Goal: Transaction & Acquisition: Subscribe to service/newsletter

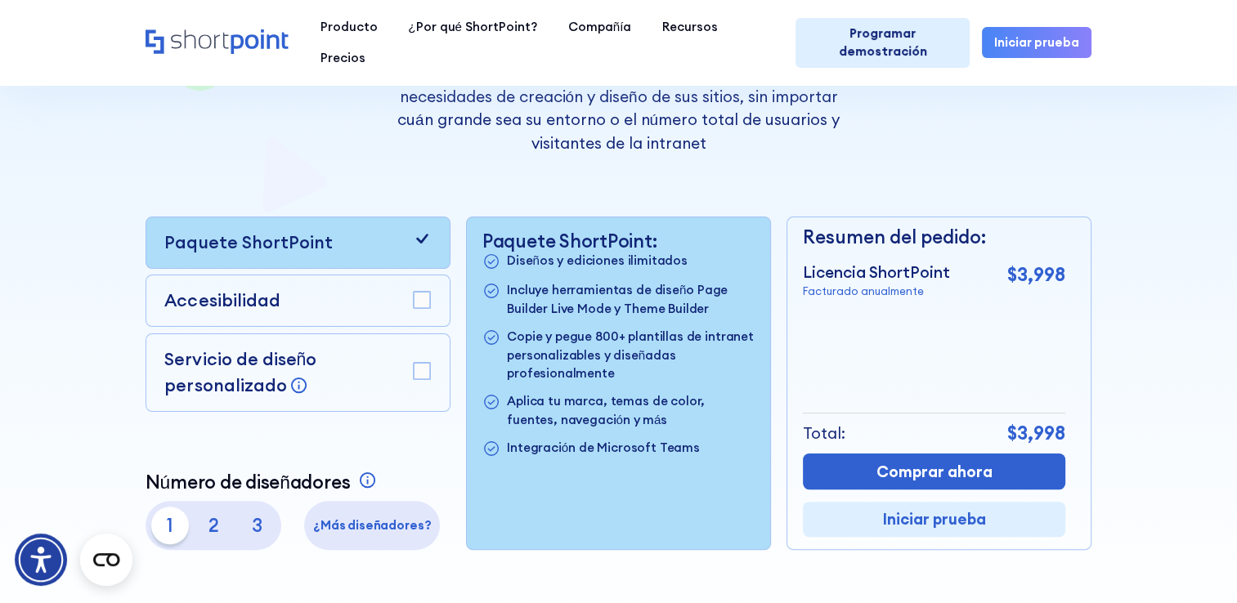
scroll to position [327, 0]
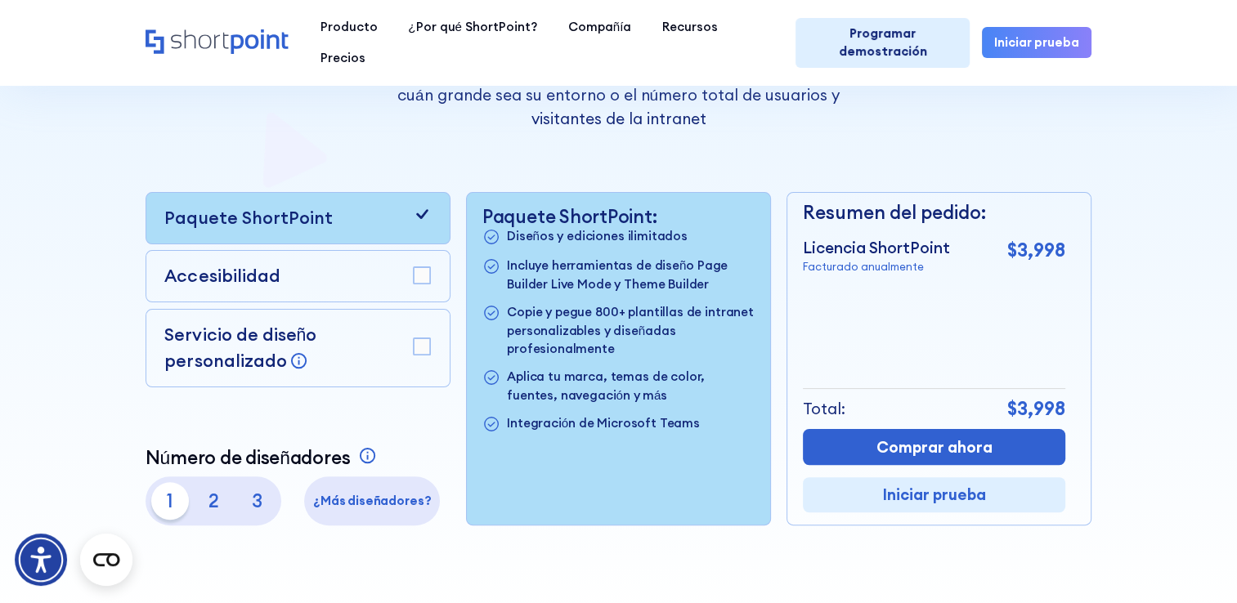
click at [419, 284] on rect at bounding box center [422, 275] width 17 height 17
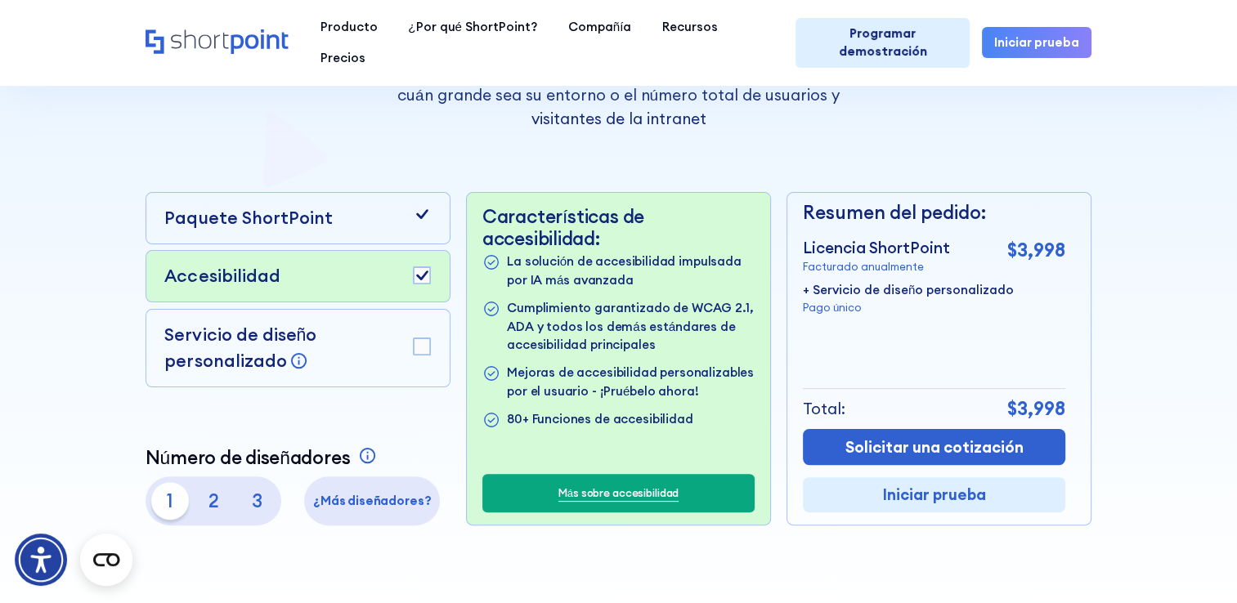
click at [423, 222] on icon at bounding box center [422, 214] width 19 height 19
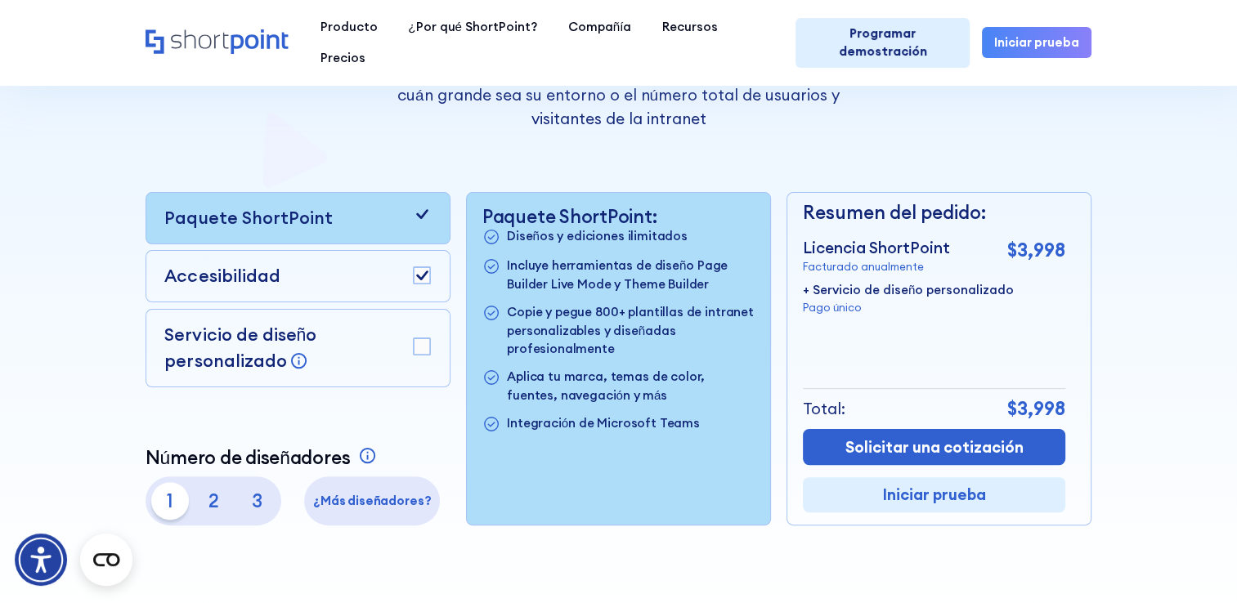
click at [565, 284] on p "Incluye herramientas de diseño Page Builder Live Mode y Theme Builder" at bounding box center [631, 275] width 248 height 37
click at [418, 214] on icon at bounding box center [422, 214] width 19 height 19
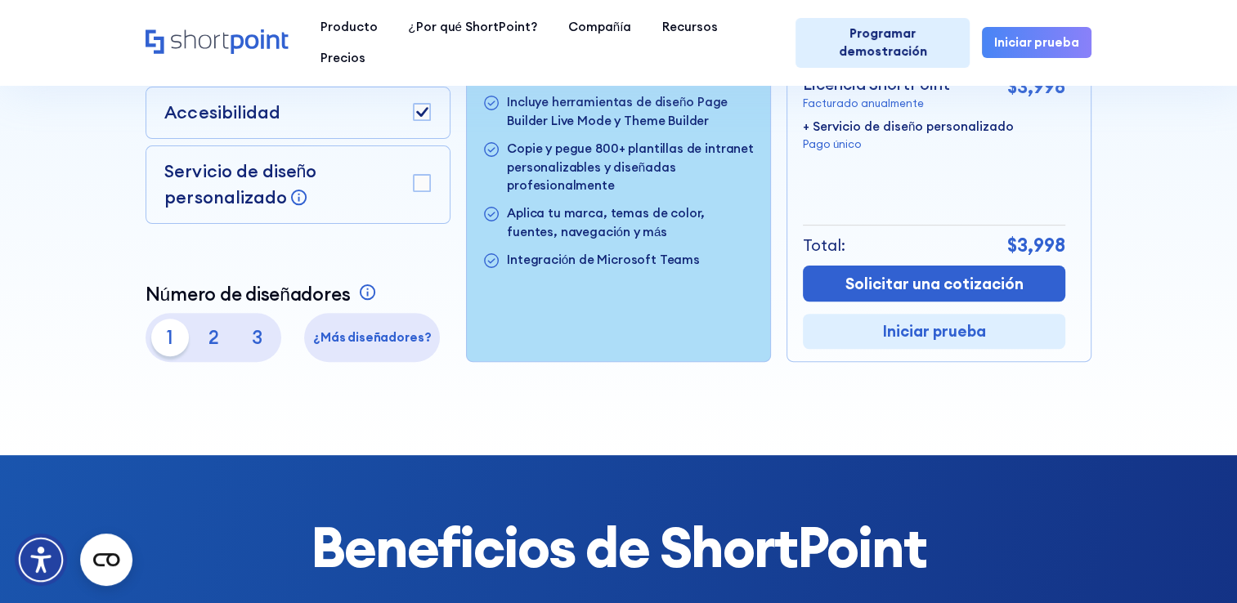
scroll to position [409, 0]
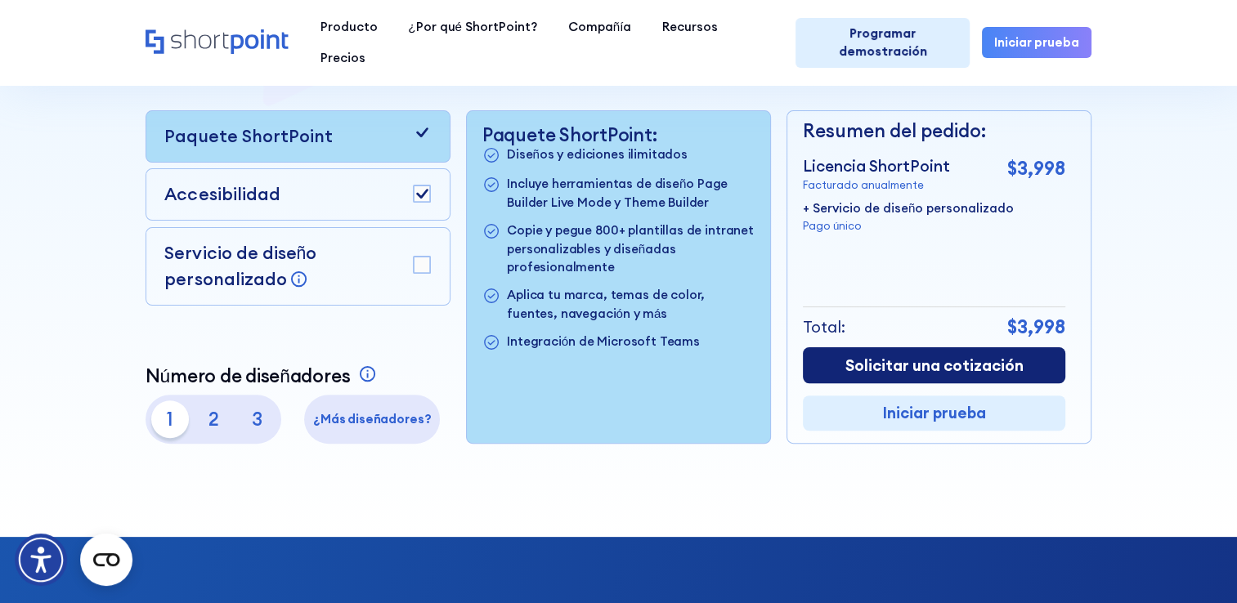
click at [874, 365] on link "Solicitar una cotización" at bounding box center [934, 364] width 262 height 35
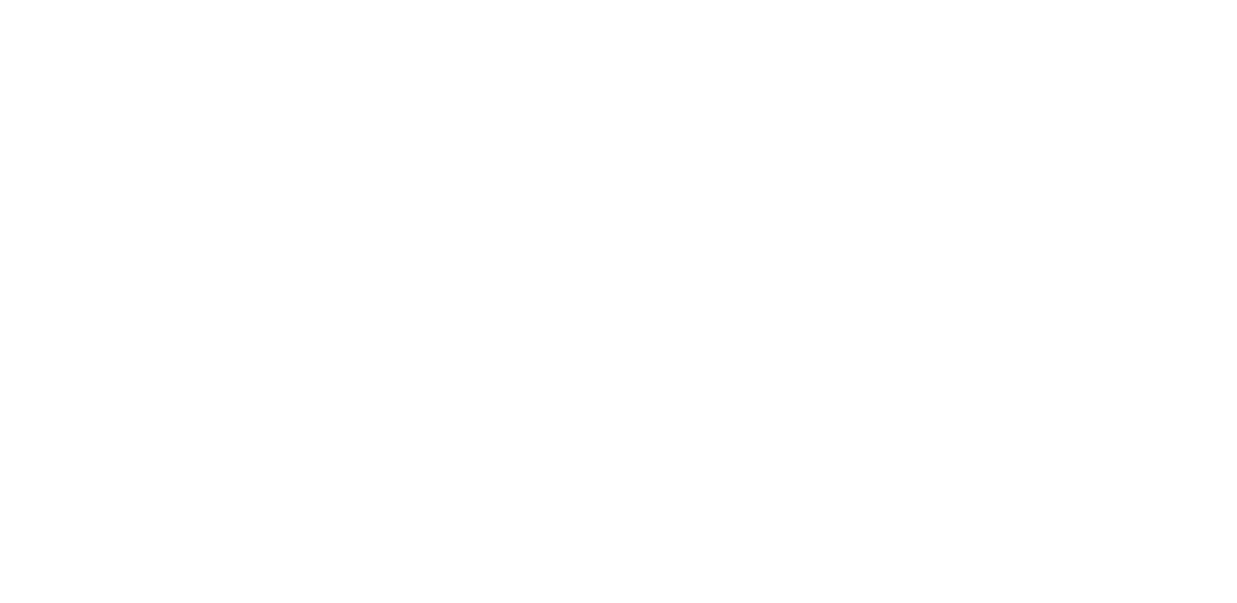
select select "1"
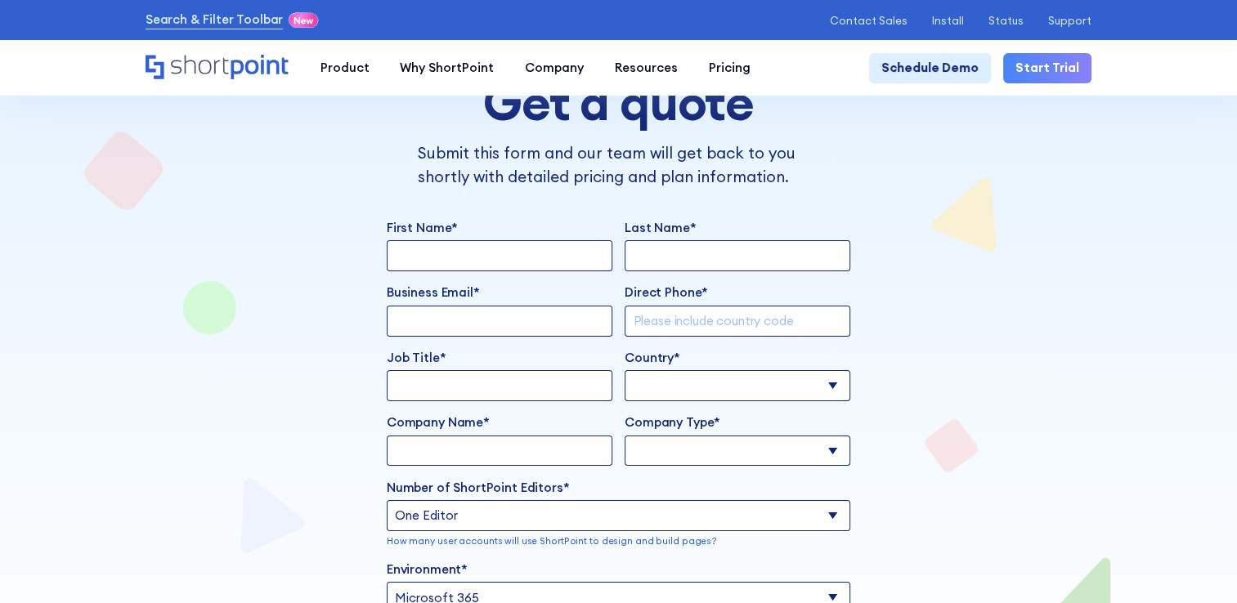
scroll to position [151, 0]
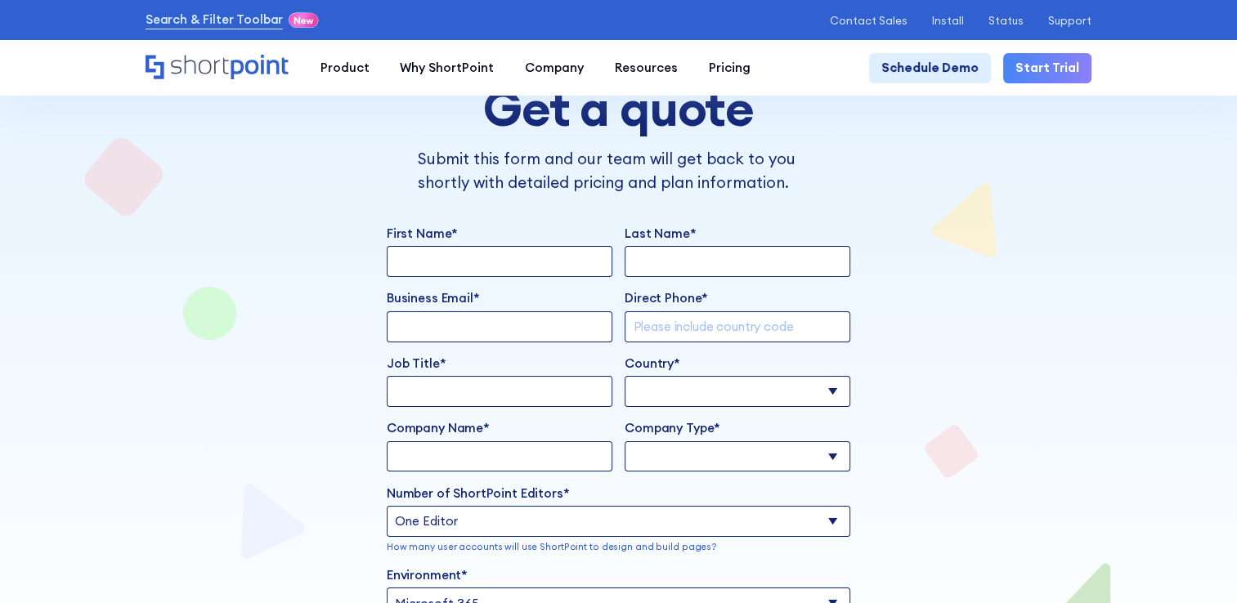
click at [432, 258] on input "First Name*" at bounding box center [500, 261] width 226 height 31
type input "[PERSON_NAME]"
type input "[EMAIL_ADDRESS][DOMAIN_NAME]"
type input "5536649648"
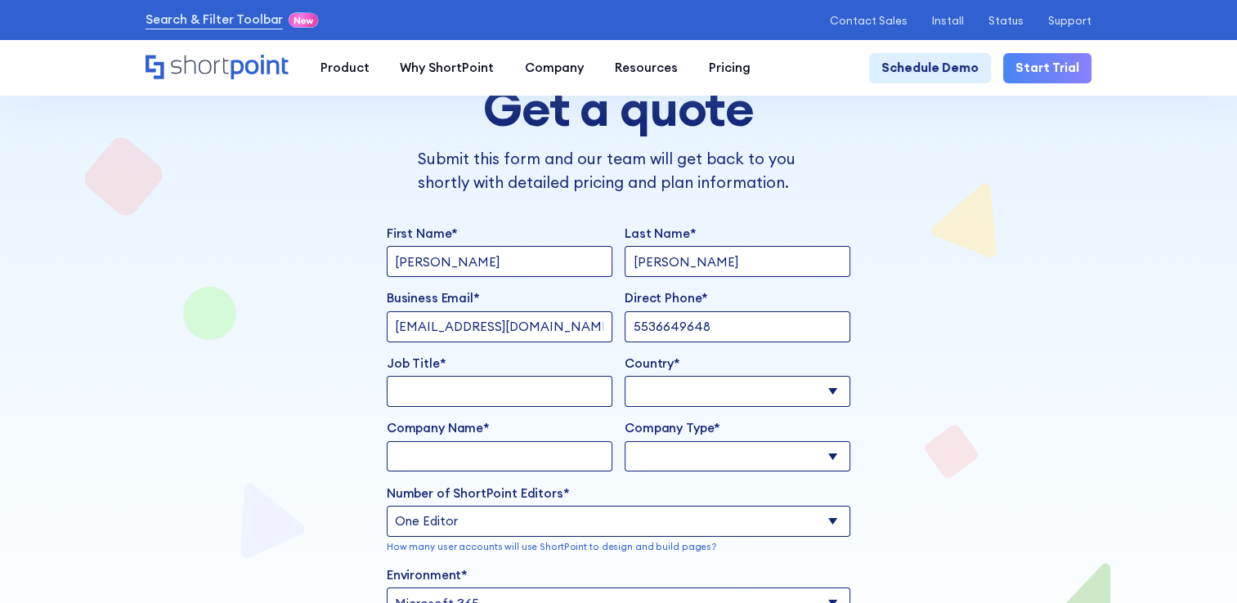
select select "Mexico"
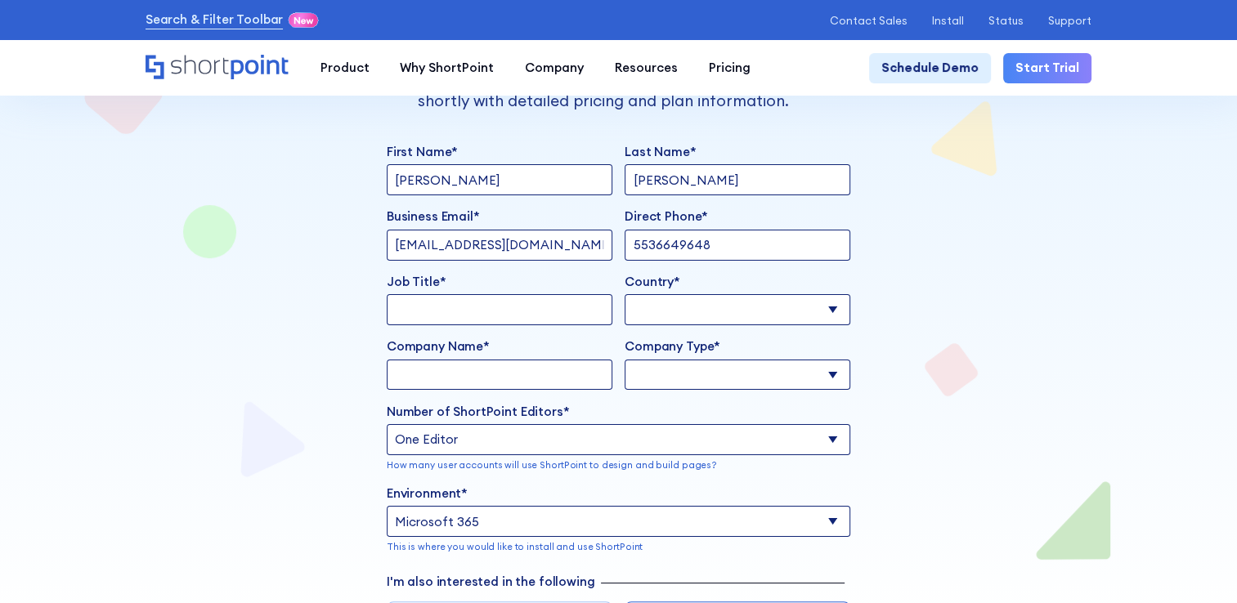
scroll to position [315, 0]
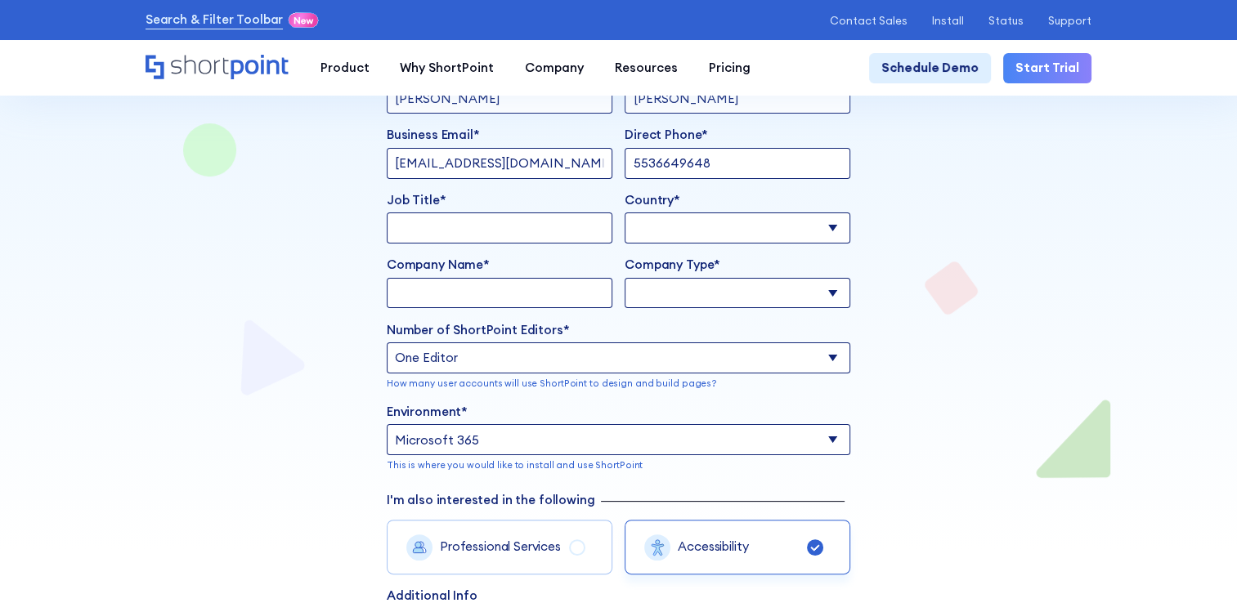
drag, startPoint x: 723, startPoint y: 167, endPoint x: 726, endPoint y: 176, distance: 9.3
click at [723, 167] on input "5536649648" at bounding box center [737, 163] width 226 height 31
click at [718, 169] on input "5536649648" at bounding box center [737, 163] width 226 height 31
type input "5611874281"
drag, startPoint x: 982, startPoint y: 199, endPoint x: 987, endPoint y: 219, distance: 20.4
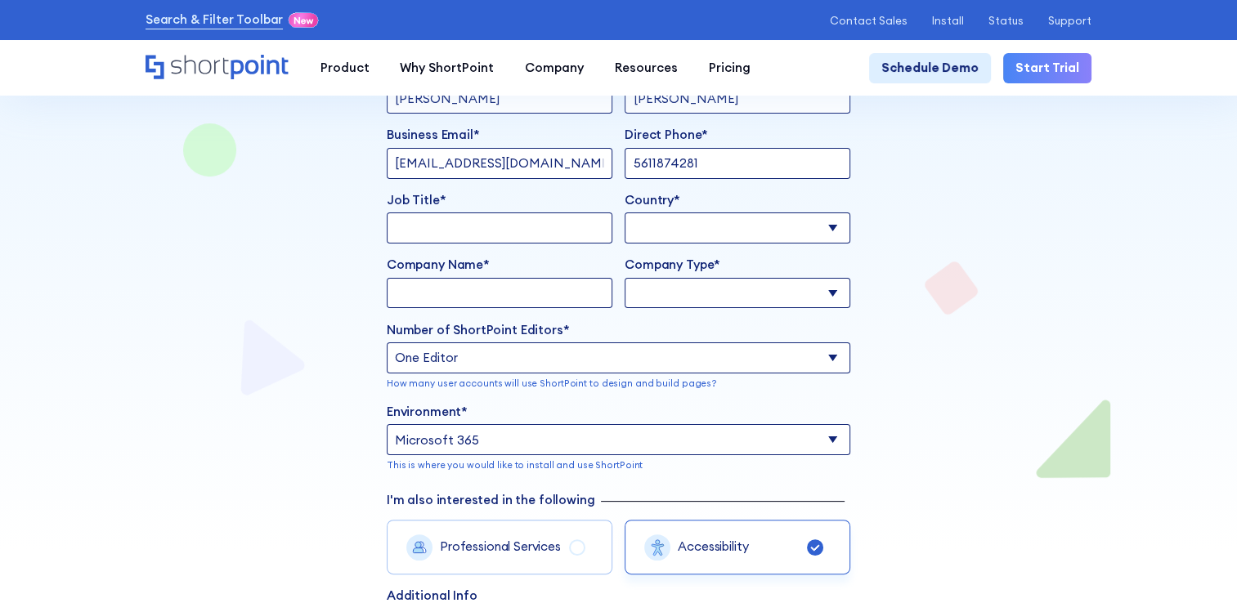
click at [984, 199] on div "Get a quote Submit this form and our team will get back to you shortly with det…" at bounding box center [618, 261] width 946 height 1153
click at [510, 234] on input "Job Title*" at bounding box center [500, 228] width 226 height 31
type input "Subdirector de planeación"
click at [484, 299] on input "Company Name*" at bounding box center [500, 293] width 226 height 31
type input "Secretaría de Bienestar"
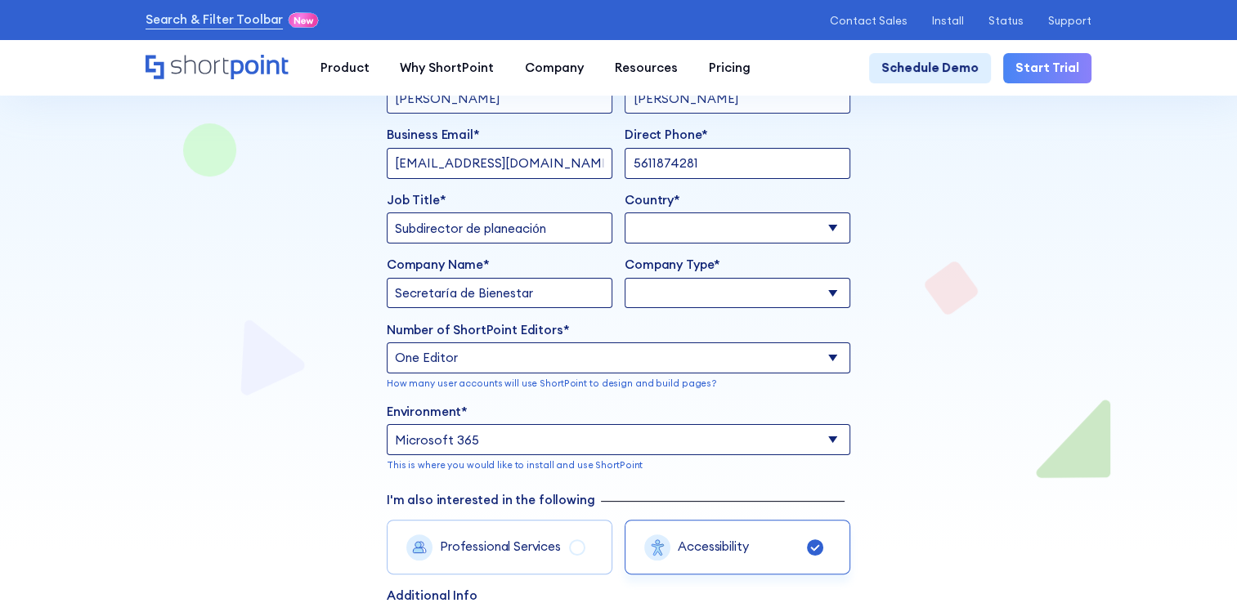
click at [688, 302] on select "Education Government Corporation Non-Profit Reseller Consultant Other" at bounding box center [737, 293] width 226 height 31
select select "Government"
click at [624, 283] on select "Education Government Corporation Non-Profit Reseller Consultant Other" at bounding box center [737, 293] width 226 height 31
click at [490, 371] on select "One Editor Two Editors Three Editors More Editors" at bounding box center [618, 357] width 463 height 31
click at [492, 369] on select "One Editor Two Editors Three Editors More Editors" at bounding box center [618, 357] width 463 height 31
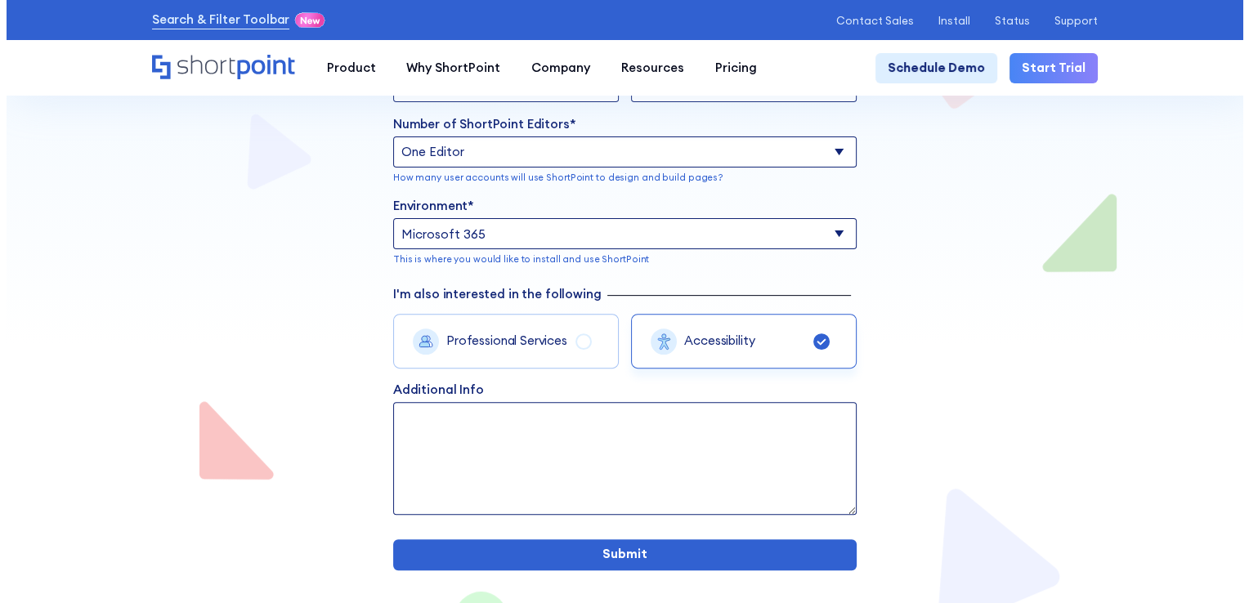
scroll to position [560, 0]
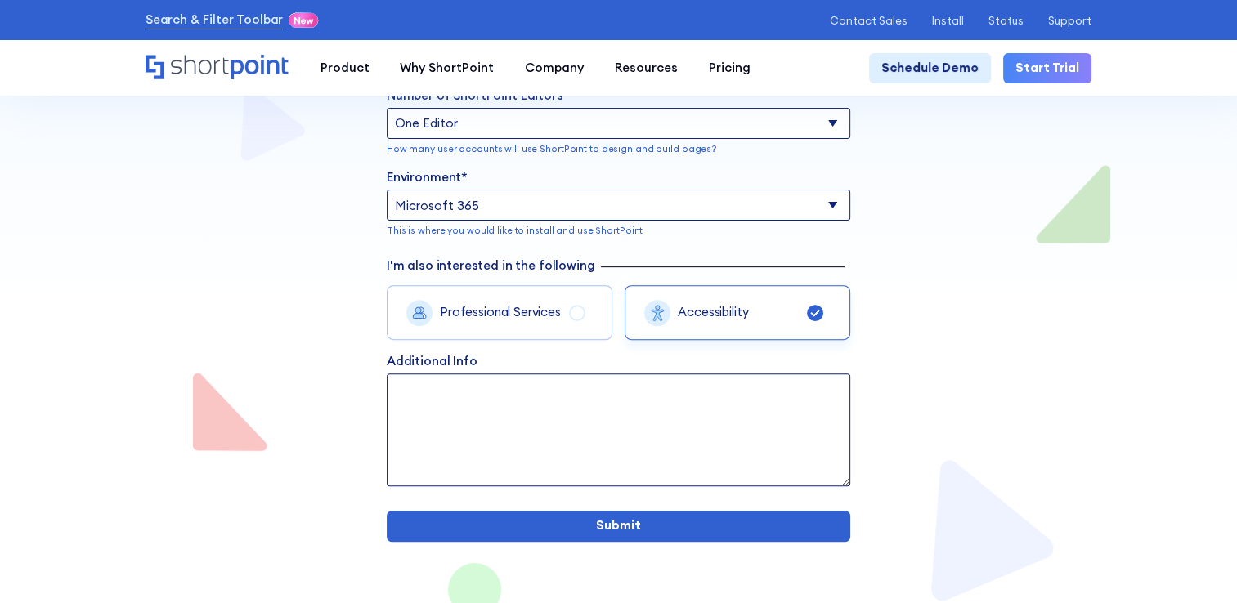
click at [459, 389] on textarea "Additional Info" at bounding box center [618, 430] width 463 height 112
drag, startPoint x: 463, startPoint y: 391, endPoint x: 497, endPoint y: 391, distance: 33.5
drag, startPoint x: 398, startPoint y: 431, endPoint x: 403, endPoint y: 421, distance: 11.0
click at [401, 430] on textarea "Im Only interests buy the accessibility tool" at bounding box center [618, 430] width 463 height 112
drag, startPoint x: 530, startPoint y: 445, endPoint x: 680, endPoint y: 441, distance: 149.6
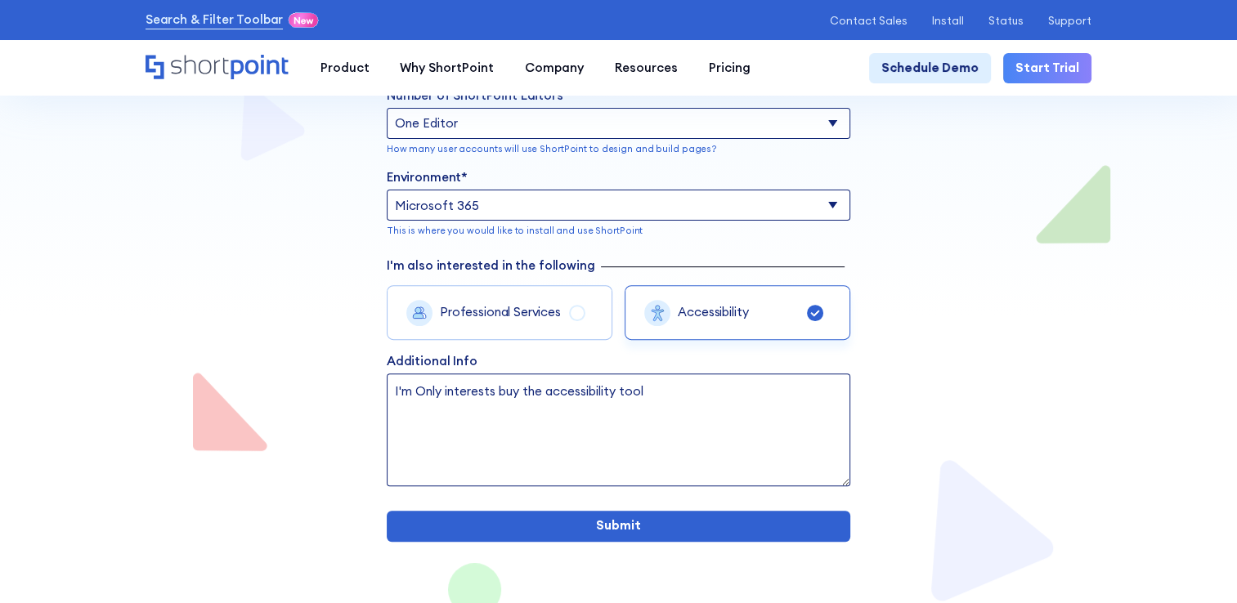
click at [532, 445] on textarea "I'm Only interests buy the accessibility tool" at bounding box center [618, 430] width 463 height 112
click at [674, 400] on textarea "I'm Only interests buy the accessibility tool" at bounding box center [618, 430] width 463 height 112
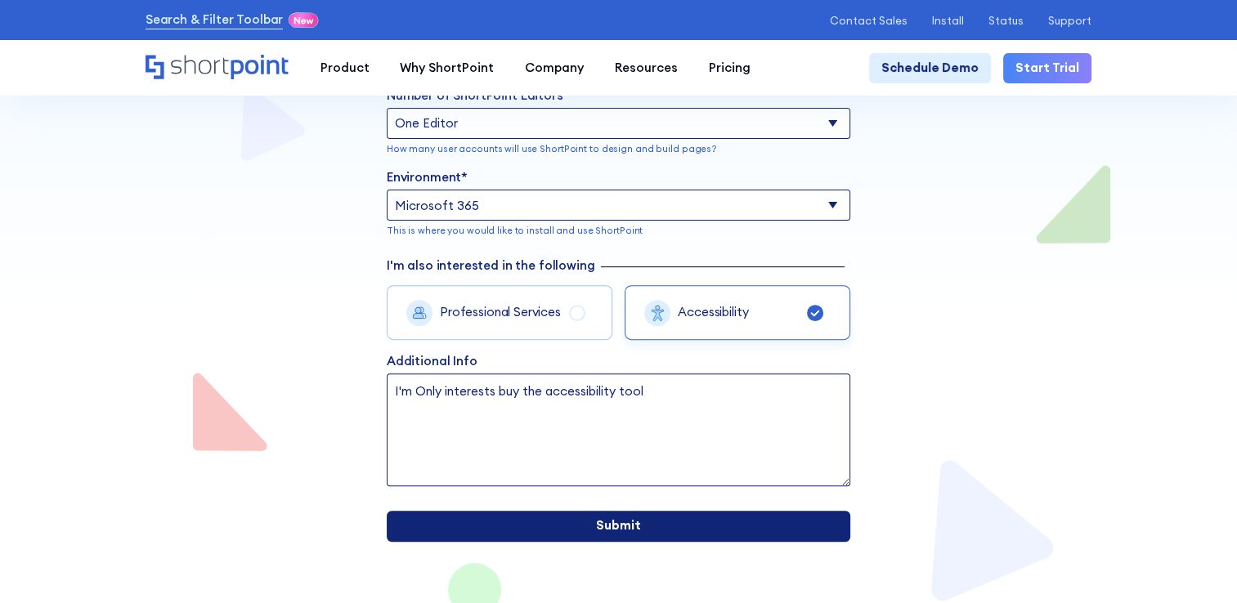
type textarea "I'm Only interests buy the accessibility tool"
click at [647, 529] on input "Submit" at bounding box center [618, 526] width 463 height 31
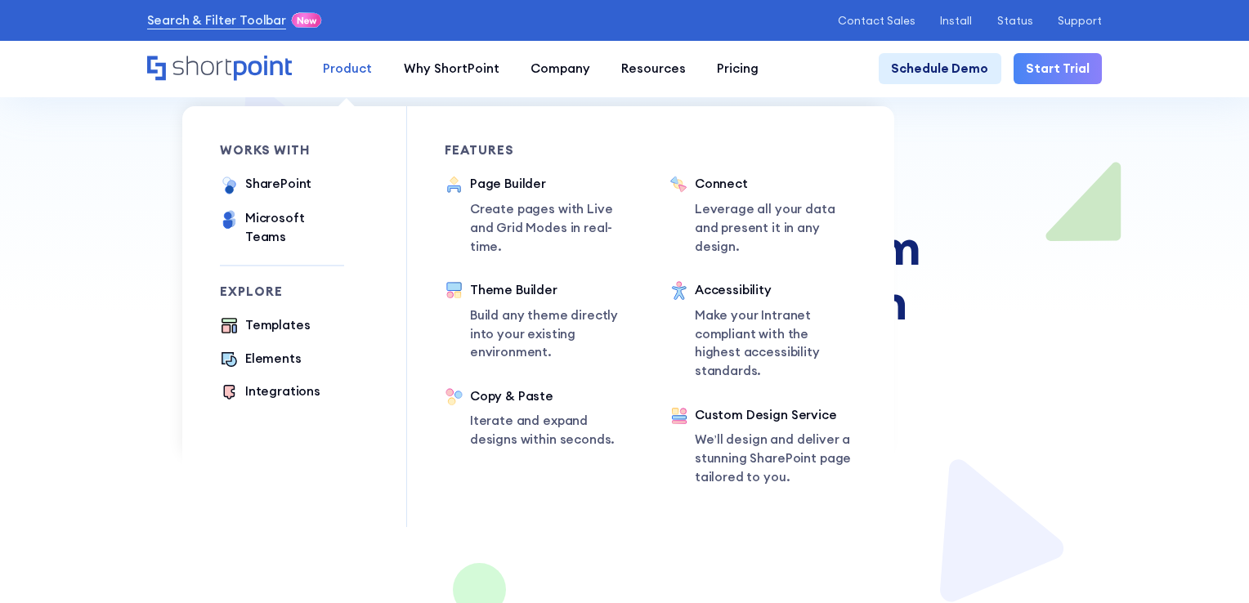
click at [341, 61] on div "Product" at bounding box center [347, 69] width 49 height 19
click at [271, 184] on div "SharePoint" at bounding box center [278, 184] width 66 height 19
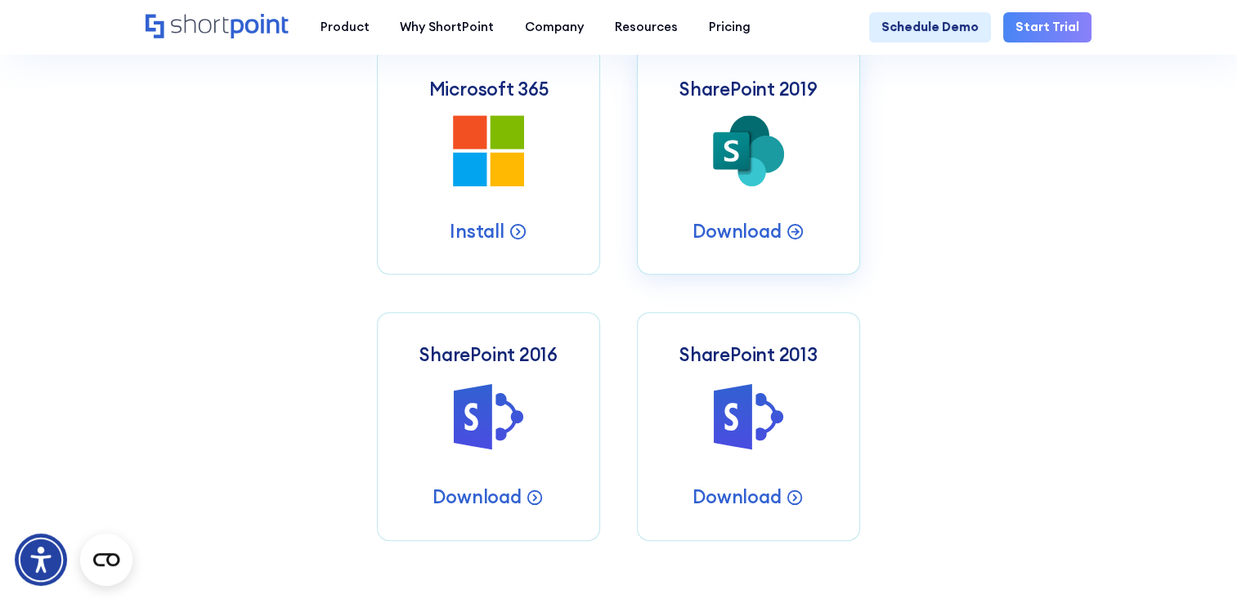
scroll to position [654, 0]
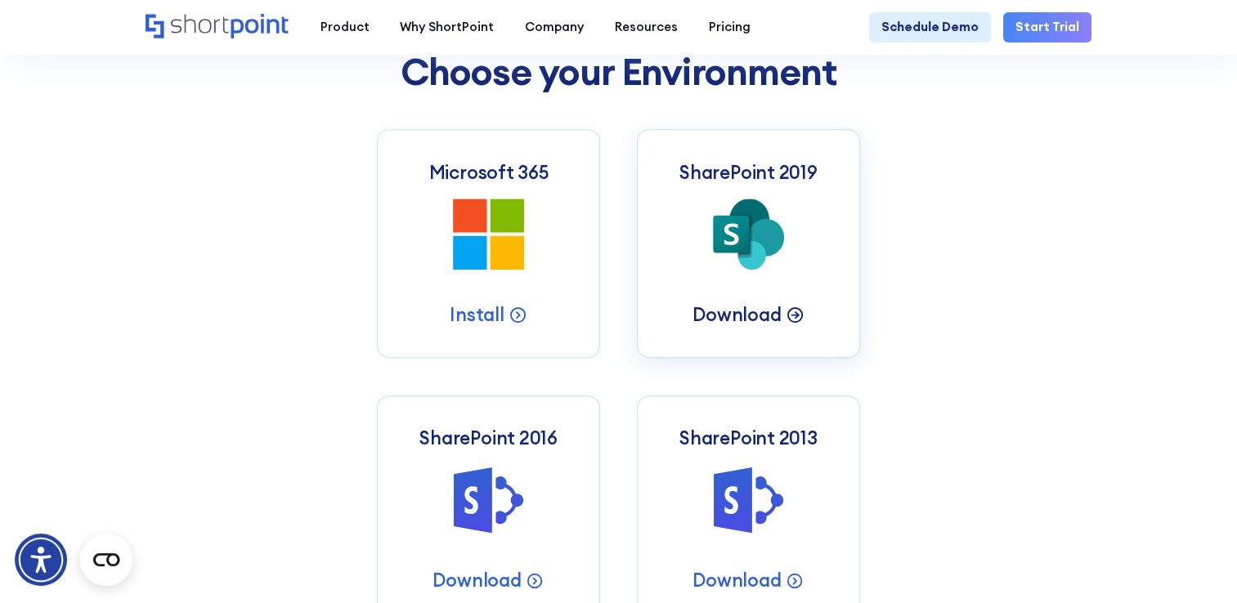
click at [779, 323] on p "Download" at bounding box center [736, 314] width 88 height 24
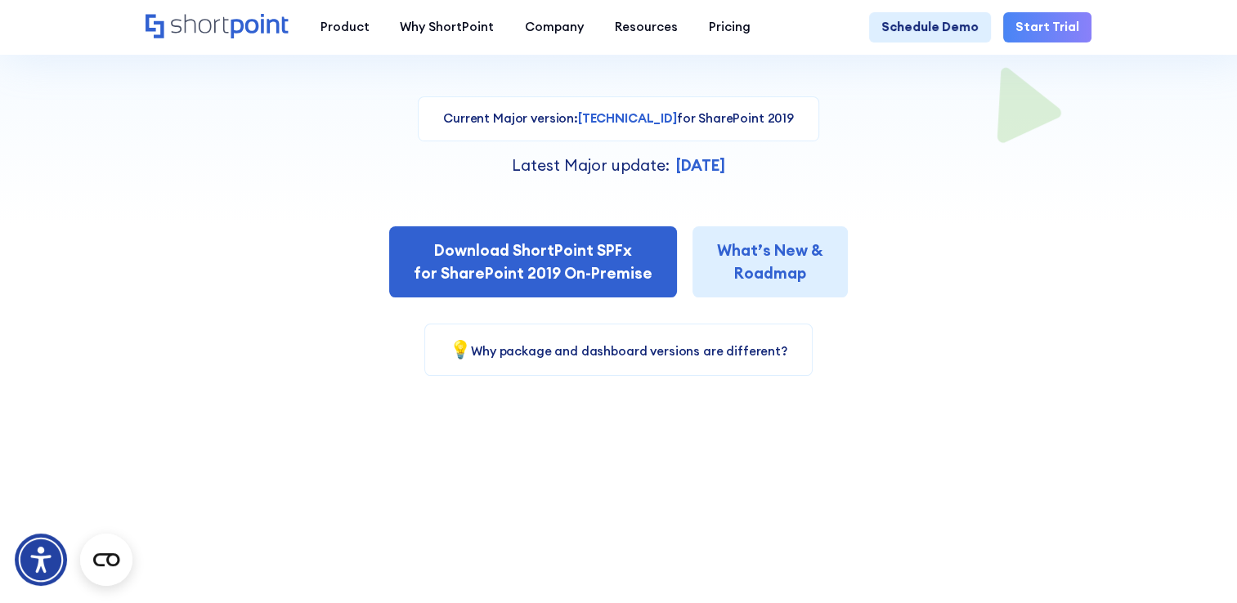
scroll to position [409, 0]
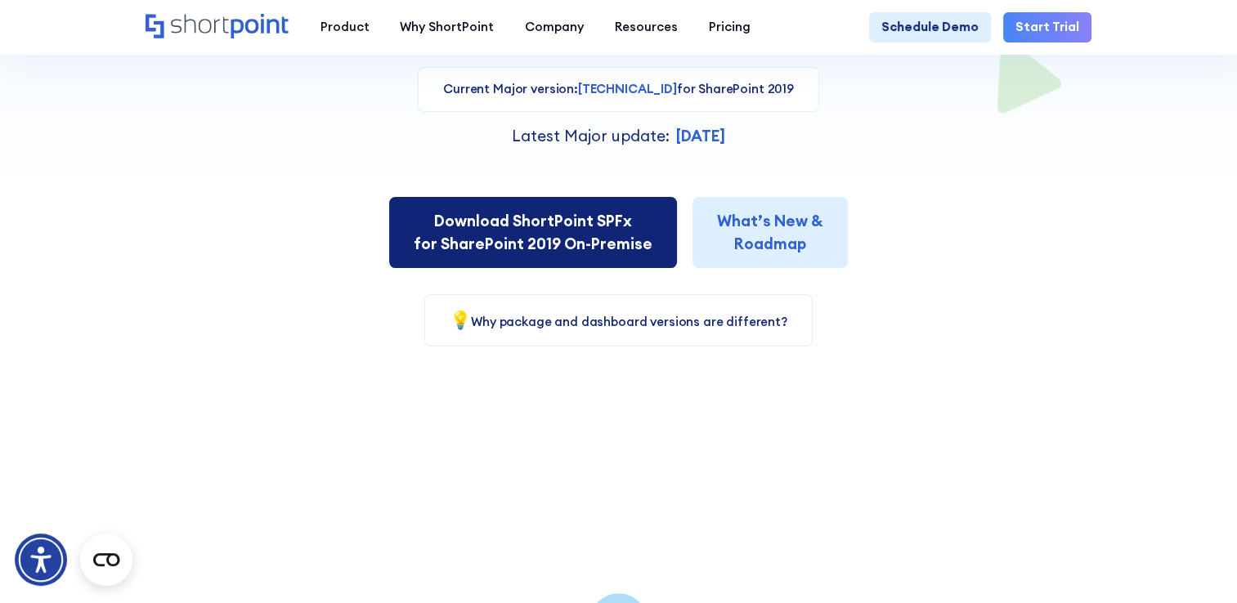
click at [559, 242] on link "Download ShortPoint SPFx for SharePoint 2019 On-Premise" at bounding box center [533, 232] width 289 height 71
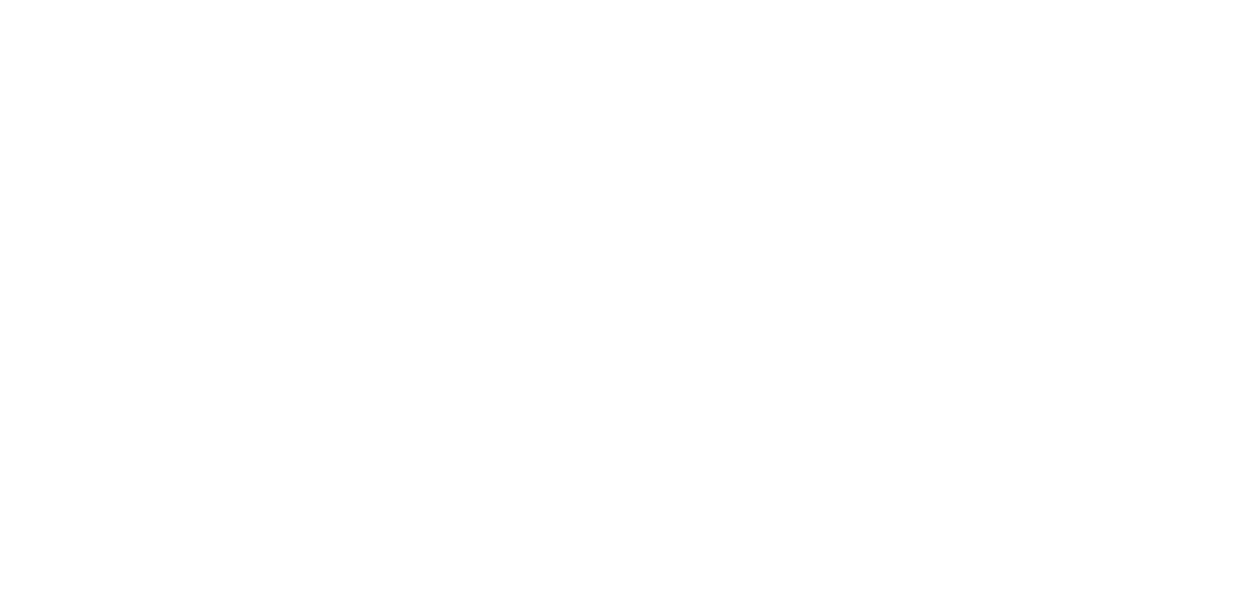
select select "+52"
select select "SharePoint 2019 (On-Premise)"
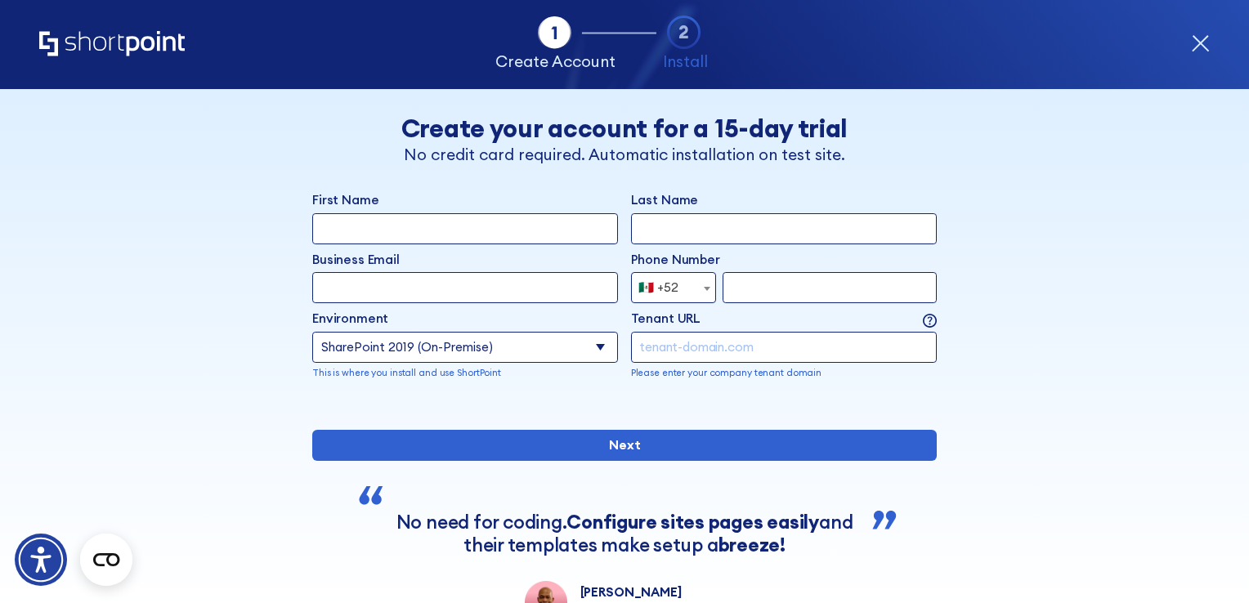
click at [1207, 45] on icon "Open this option" at bounding box center [1200, 43] width 19 height 19
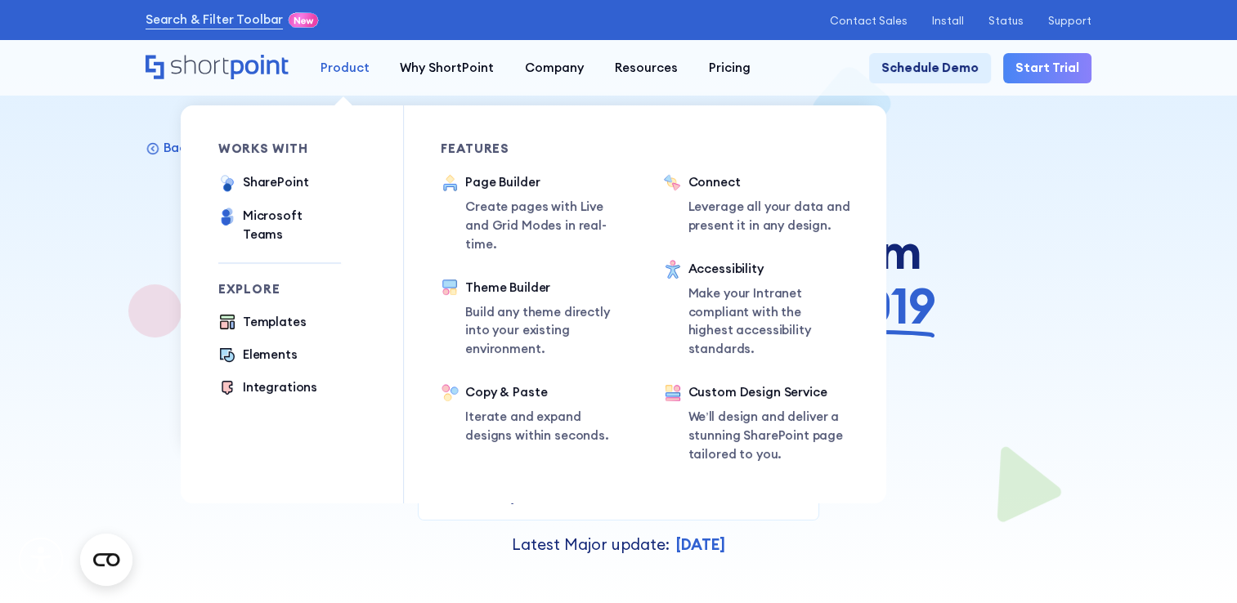
click at [342, 70] on div "Product" at bounding box center [344, 68] width 49 height 19
click at [273, 185] on div "SharePoint" at bounding box center [276, 182] width 66 height 19
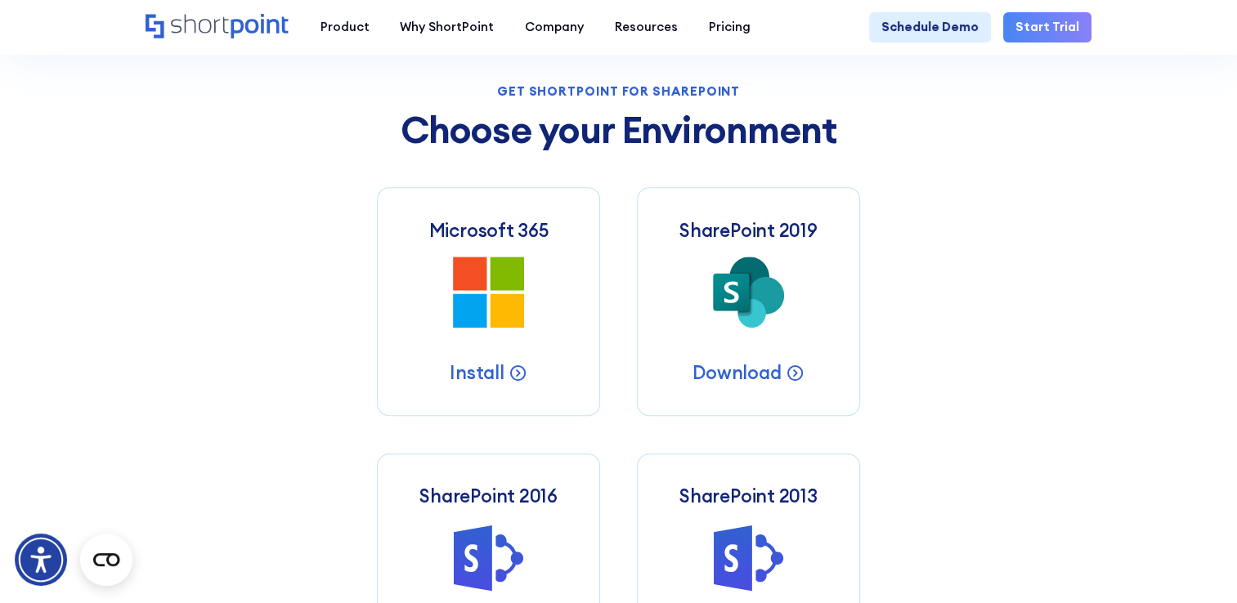
scroll to position [490, 0]
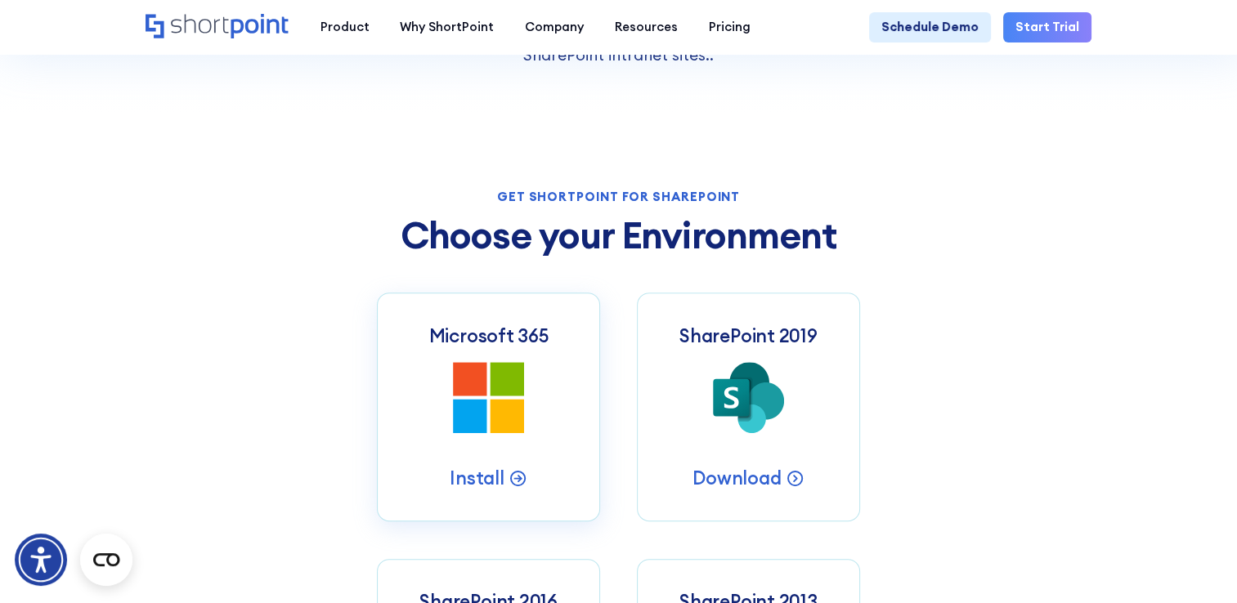
click at [468, 407] on icon "Microsoft 365 SharePoint Intranets" at bounding box center [488, 397] width 71 height 71
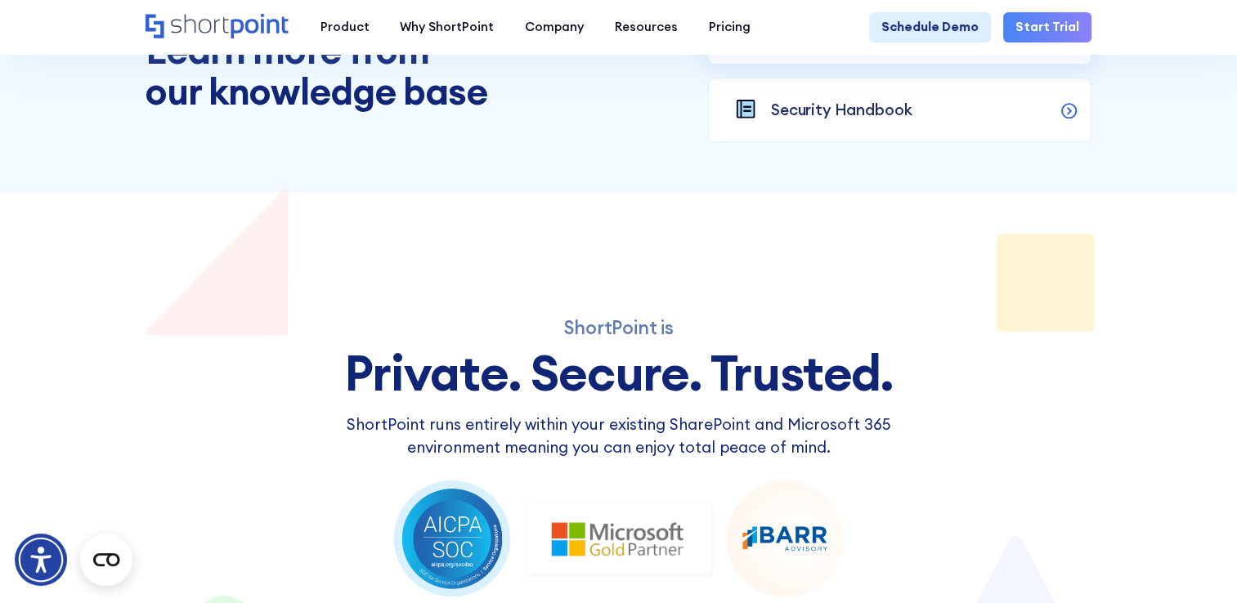
scroll to position [1717, 0]
click at [1053, 28] on link "Start Trial" at bounding box center [1047, 27] width 88 height 31
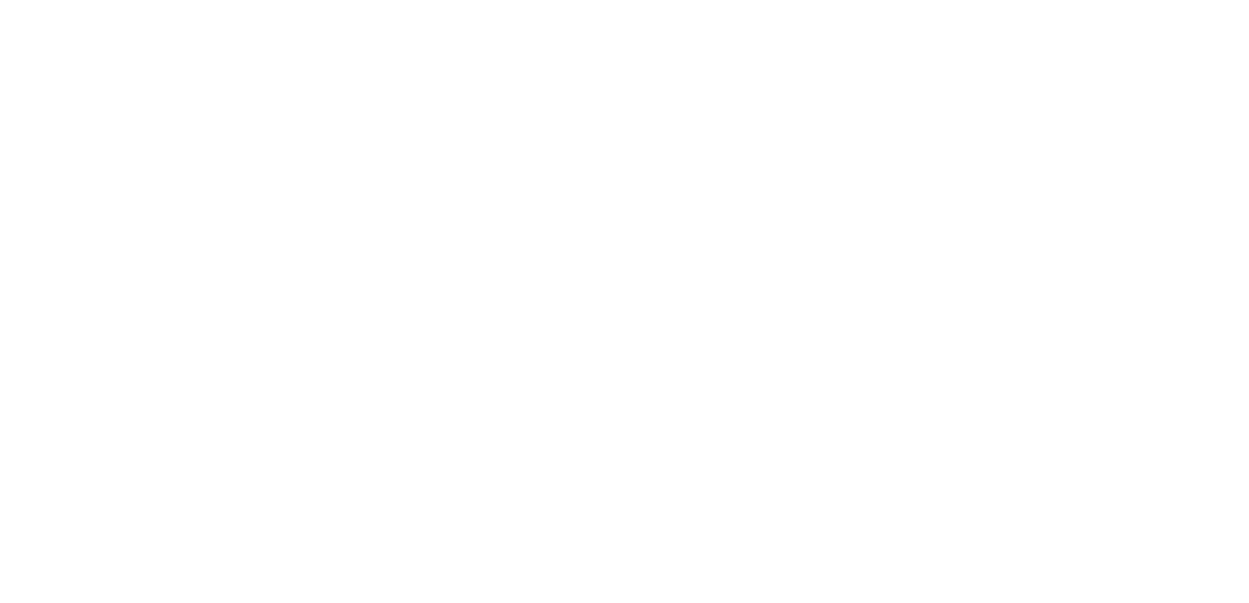
select select "+52"
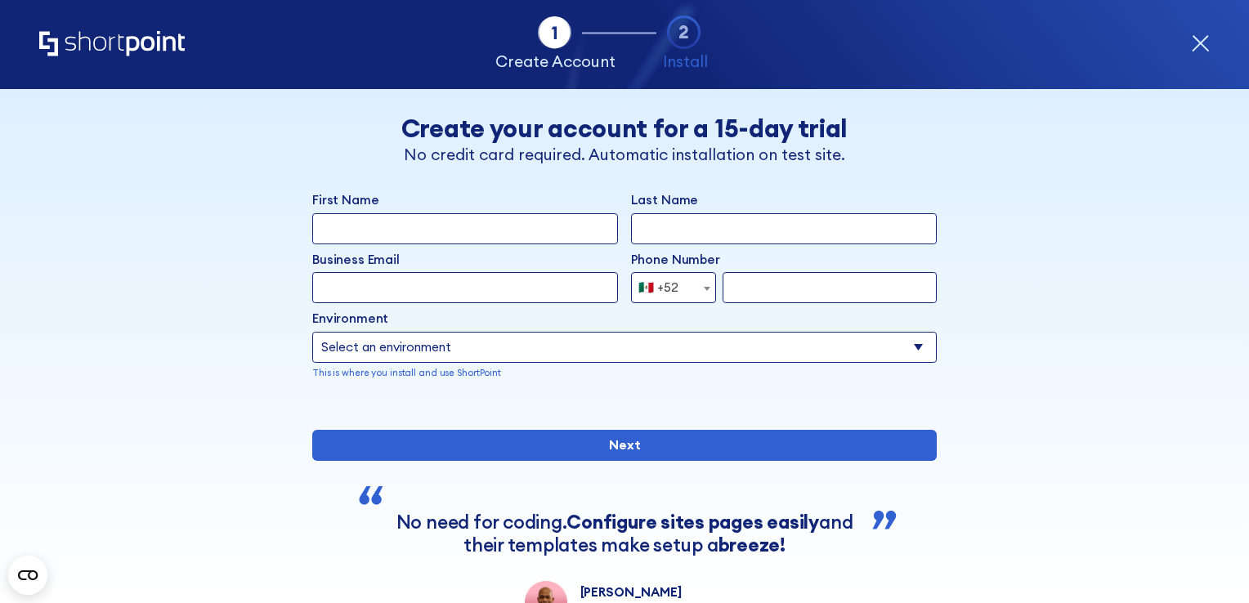
click at [450, 231] on input "First Name" at bounding box center [465, 228] width 306 height 31
type input "[PERSON_NAME]"
type input "[EMAIL_ADDRESS][DOMAIN_NAME]"
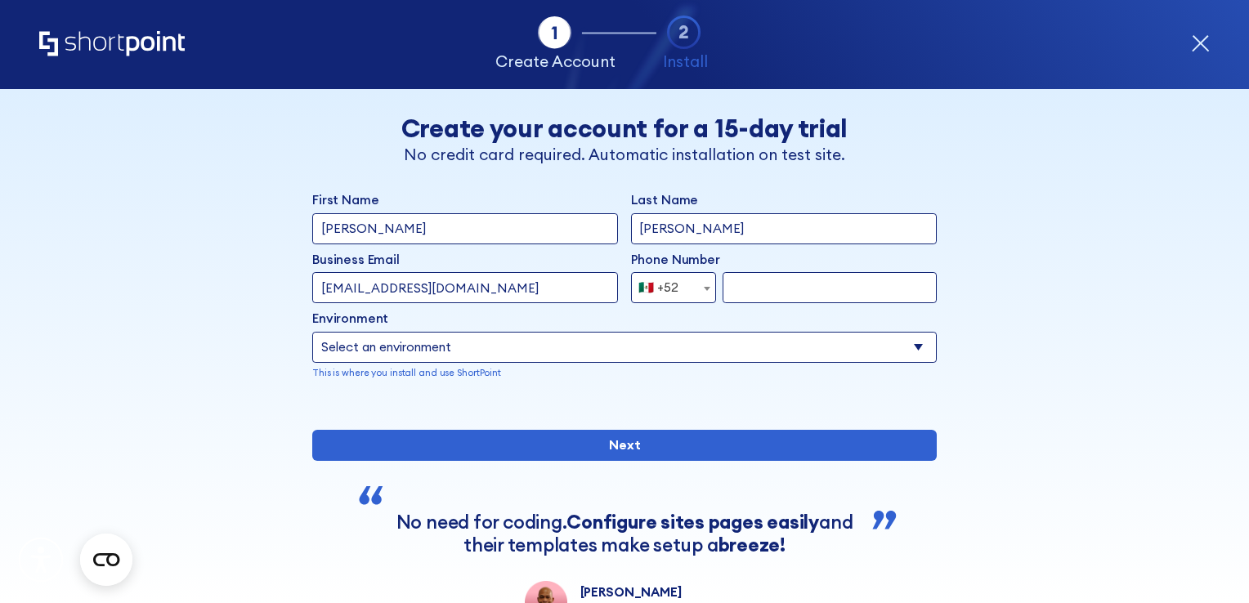
type input "5611874281"
click at [562, 347] on select "Select an environment Microsoft 365 SharePoint Online SharePoint 2019 (On-Premi…" at bounding box center [624, 347] width 624 height 31
click at [312, 332] on select "Select an environment Microsoft 365 SharePoint Online SharePoint 2019 (On-Premi…" at bounding box center [624, 347] width 624 height 31
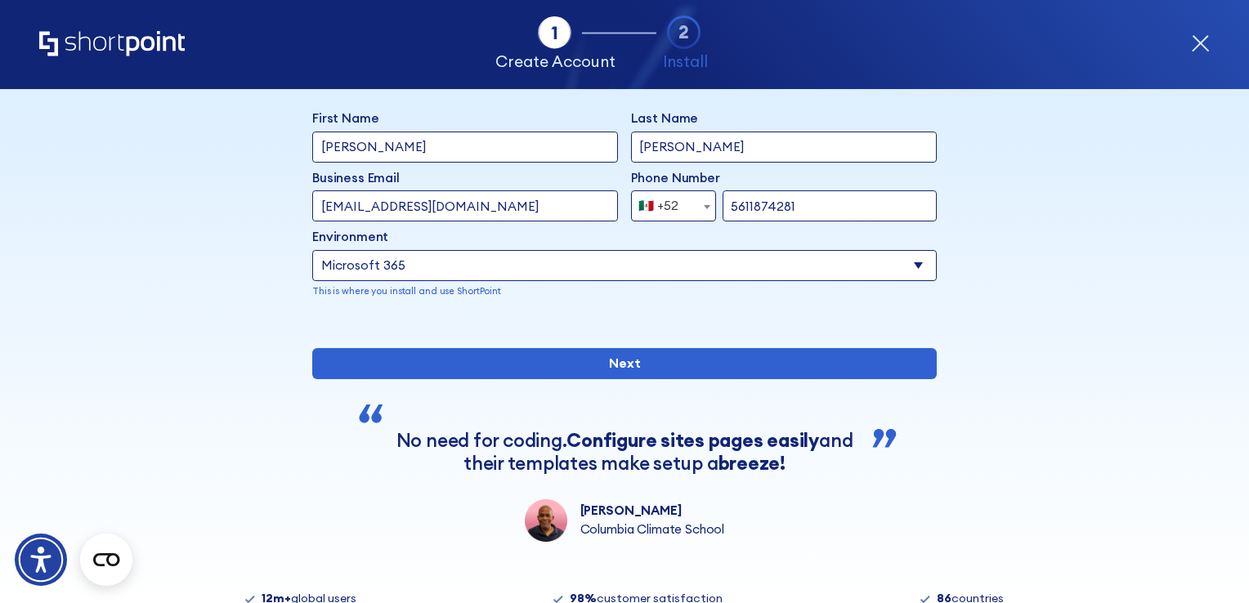
click at [528, 257] on select "Select an environment Microsoft 365 SharePoint Online SharePoint 2019 (On-Premi…" at bounding box center [624, 265] width 624 height 31
select select "SharePoint Online"
click at [312, 250] on select "Select an environment Microsoft 365 SharePoint Online SharePoint 2019 (On-Premi…" at bounding box center [624, 265] width 624 height 31
click at [562, 289] on p "This is where you install and use ShortPoint" at bounding box center [624, 291] width 624 height 14
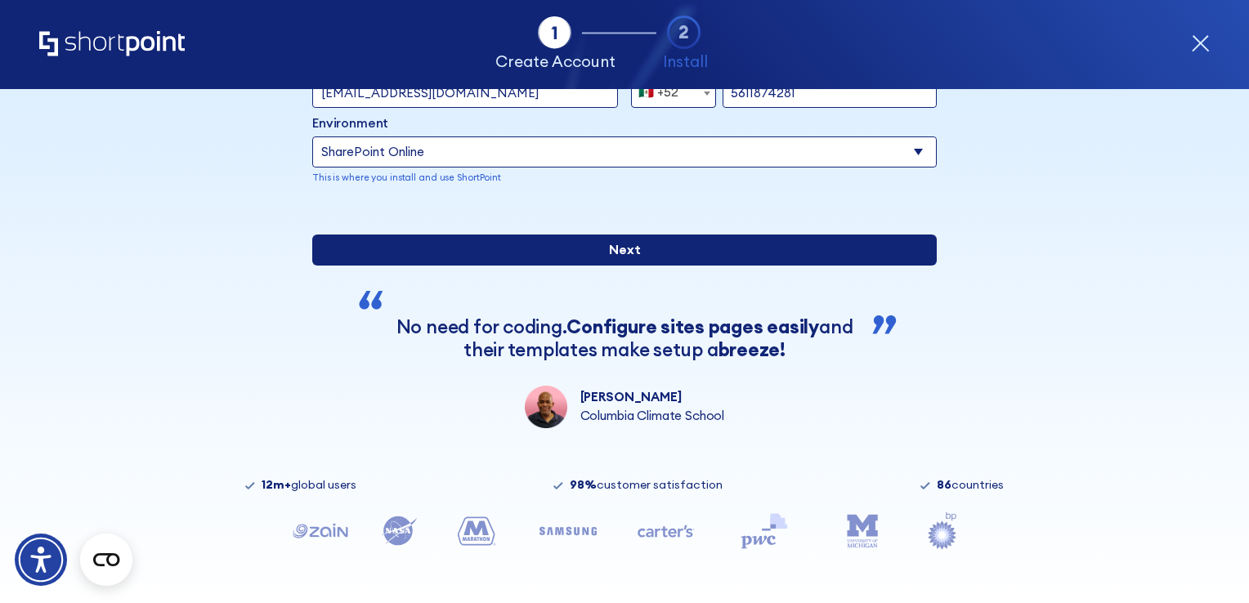
click at [626, 259] on input "Next" at bounding box center [624, 250] width 624 height 31
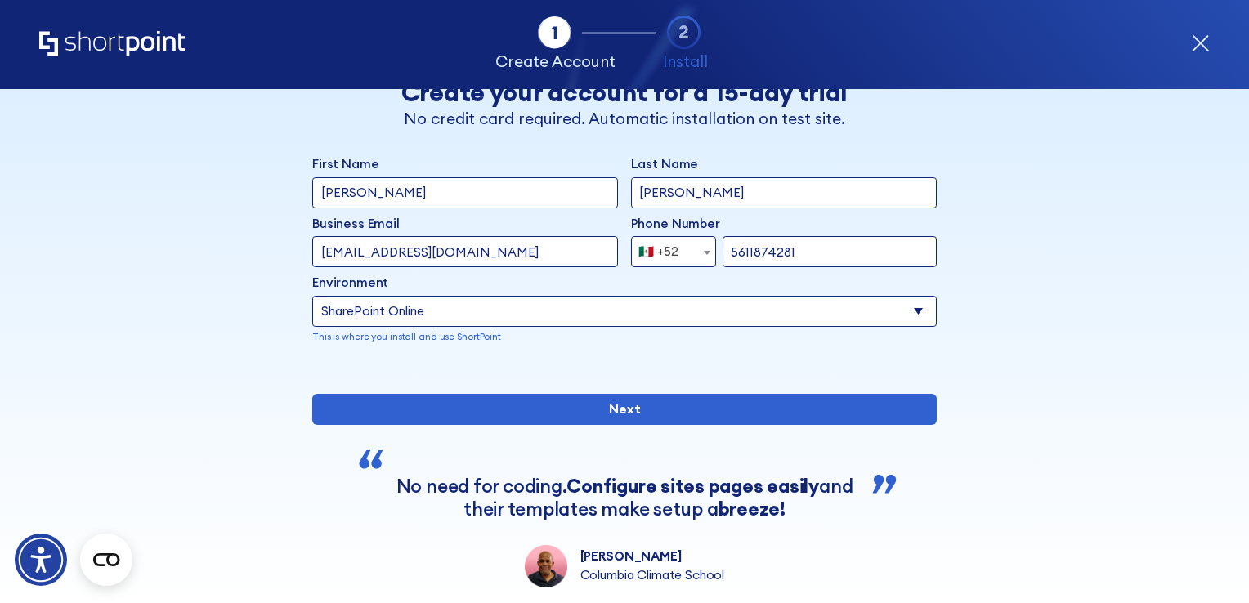
scroll to position [20, 0]
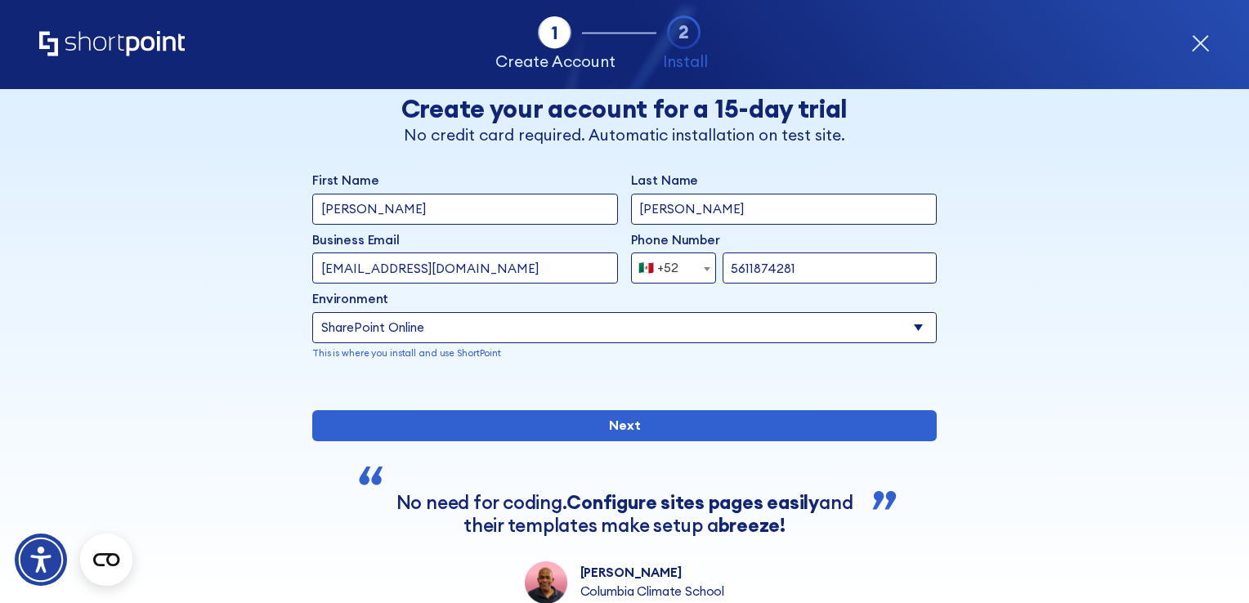
drag, startPoint x: 404, startPoint y: 267, endPoint x: 226, endPoint y: 259, distance: 178.4
click at [226, 259] on div "Back Back Create your account for a 15-day trial No credit card required. Autom…" at bounding box center [625, 336] width 956 height 535
click at [431, 266] on input "[PERSON_NAME][EMAIL_ADDRESS][PERSON_NAME][DOMAIN_NAME]" at bounding box center [465, 268] width 306 height 31
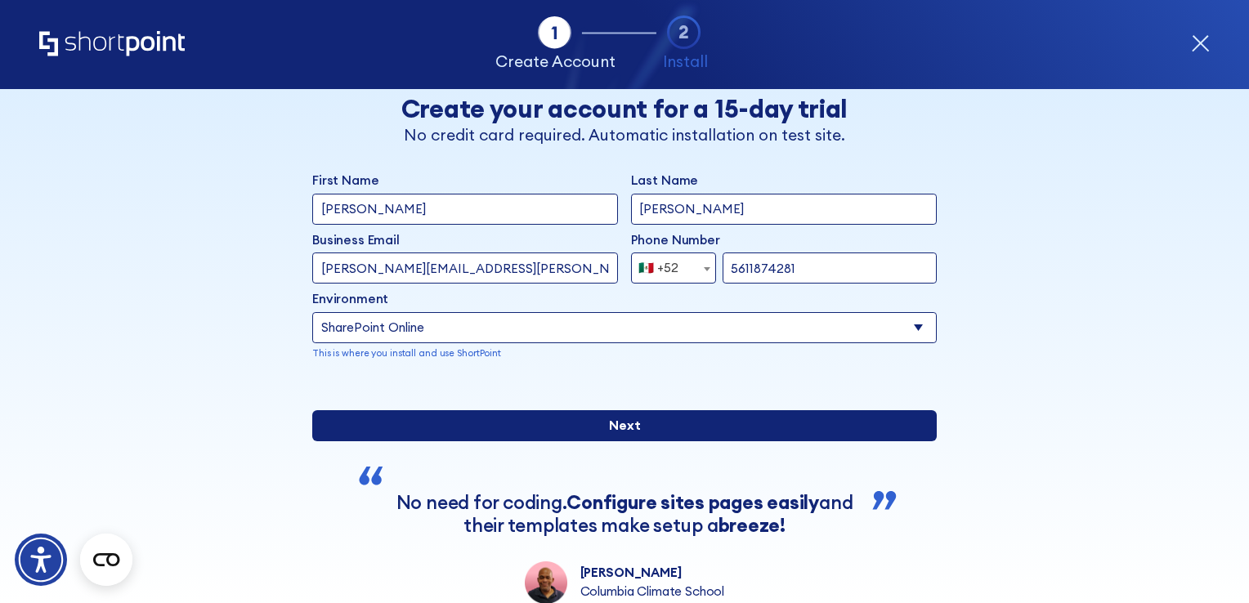
type input "[PERSON_NAME][EMAIL_ADDRESS][PERSON_NAME][DOMAIN_NAME]"
click at [589, 441] on input "Next" at bounding box center [624, 425] width 624 height 31
